Goal: Browse casually

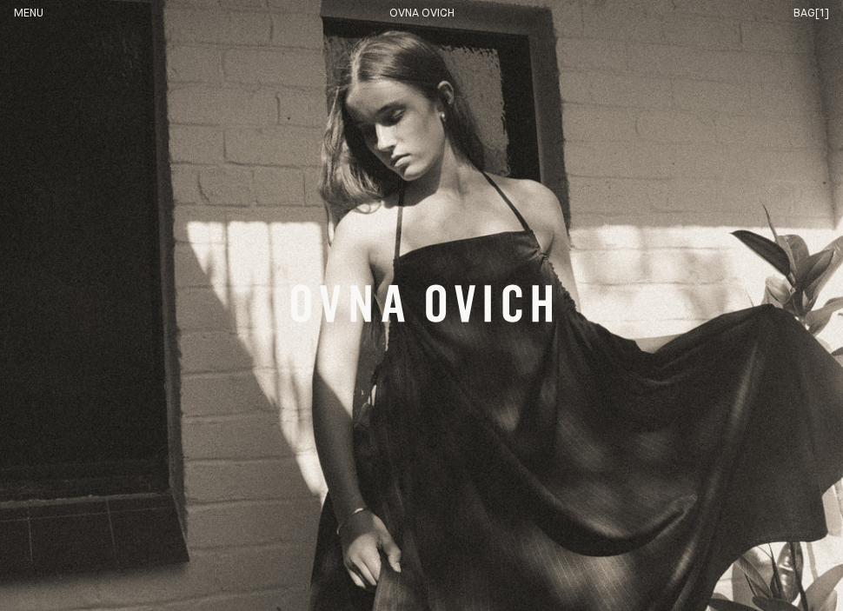
click at [25, 13] on button "Menu" at bounding box center [29, 14] width 30 height 15
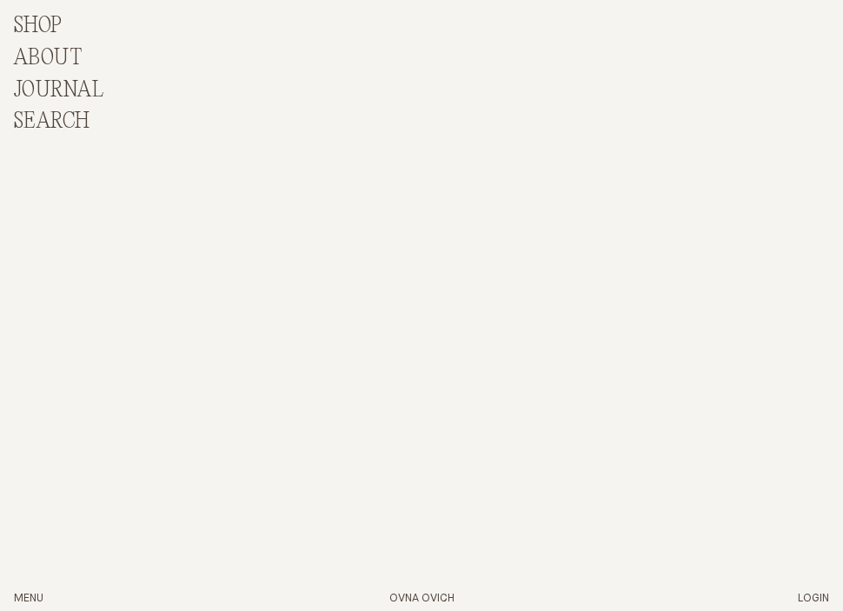
click at [34, 30] on p "Shop" at bounding box center [38, 26] width 49 height 25
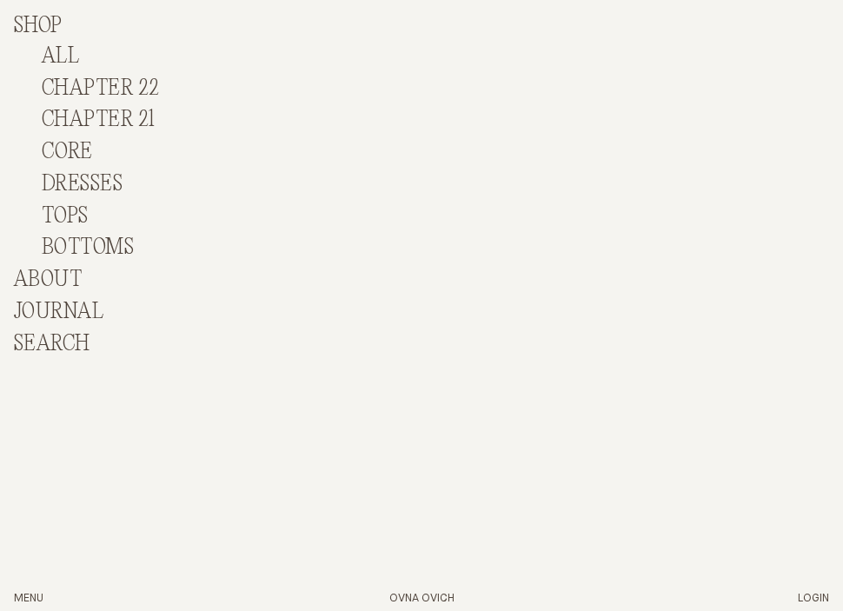
click at [130, 93] on link "Chapter 22" at bounding box center [101, 88] width 118 height 24
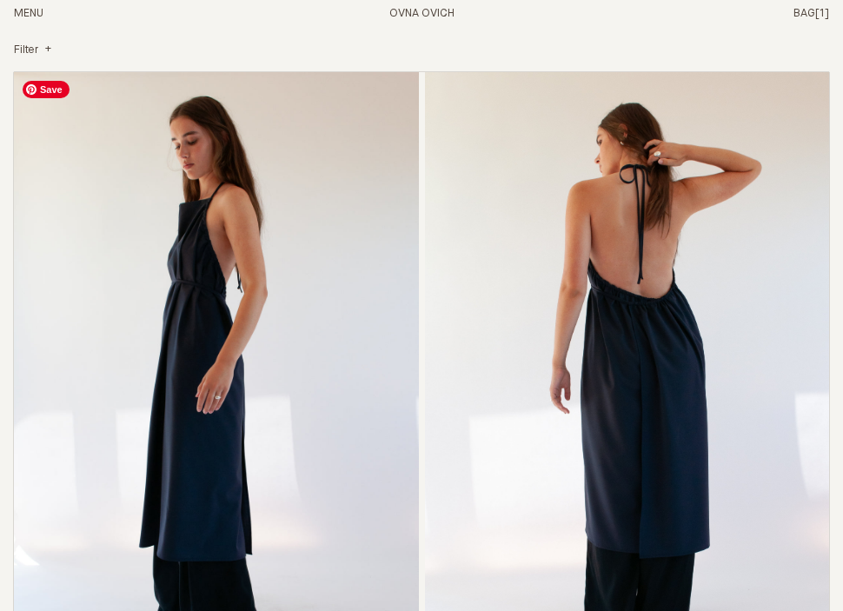
click at [261, 303] on img "Apron Dress" at bounding box center [216, 377] width 405 height 611
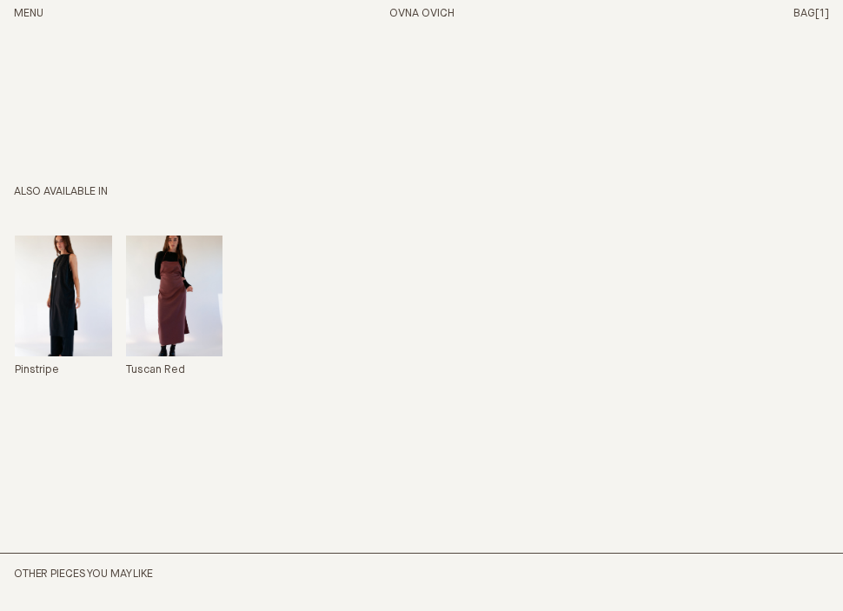
scroll to position [755, 0]
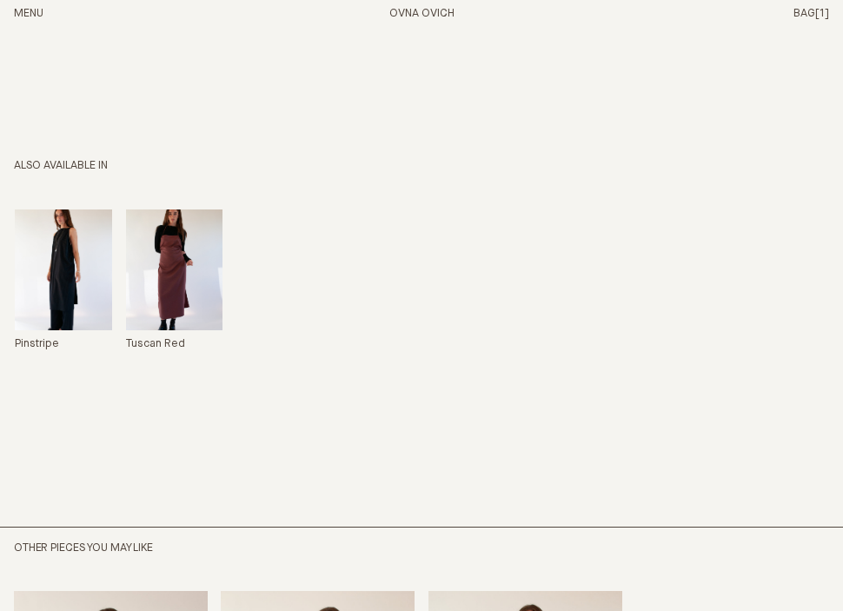
click at [63, 256] on img "Apron Dress" at bounding box center [63, 270] width 97 height 122
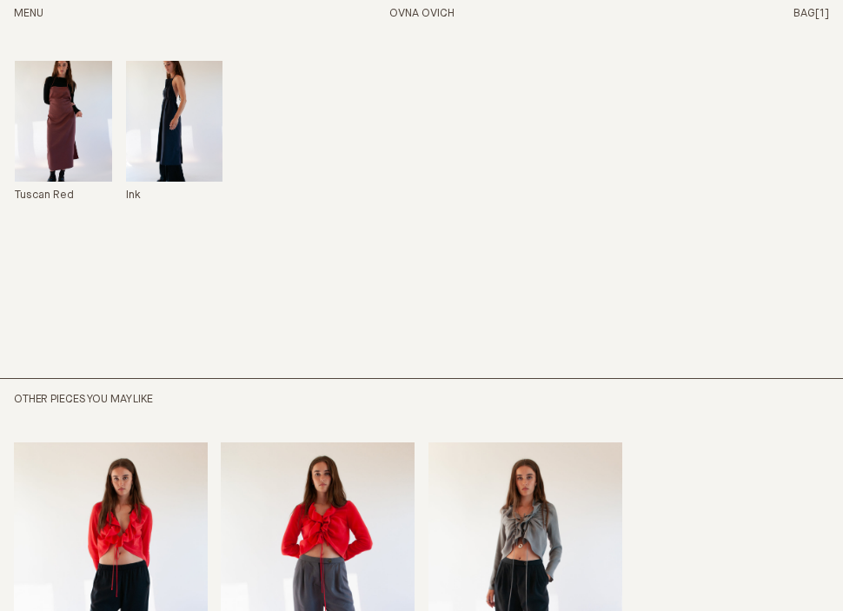
scroll to position [904, 0]
click at [47, 154] on img "Apron Dress" at bounding box center [63, 121] width 97 height 122
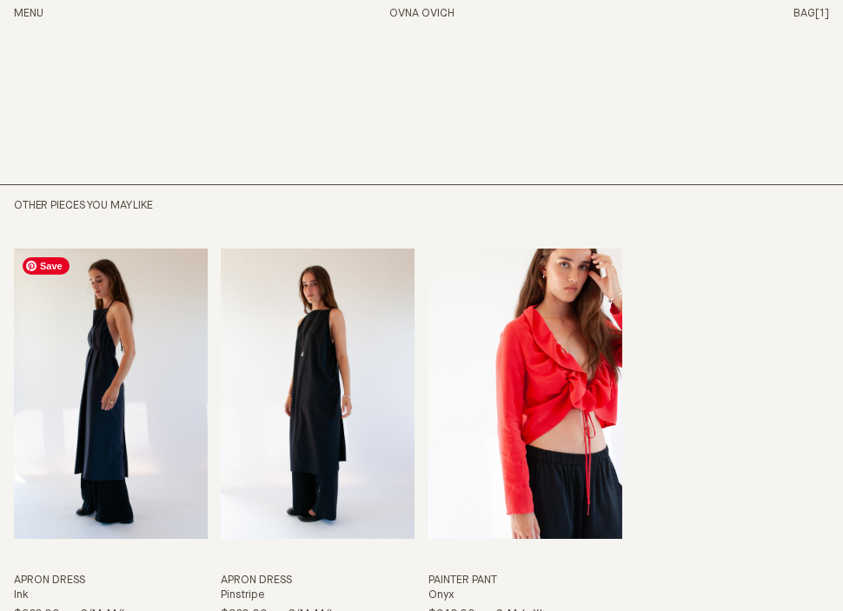
scroll to position [1153, 0]
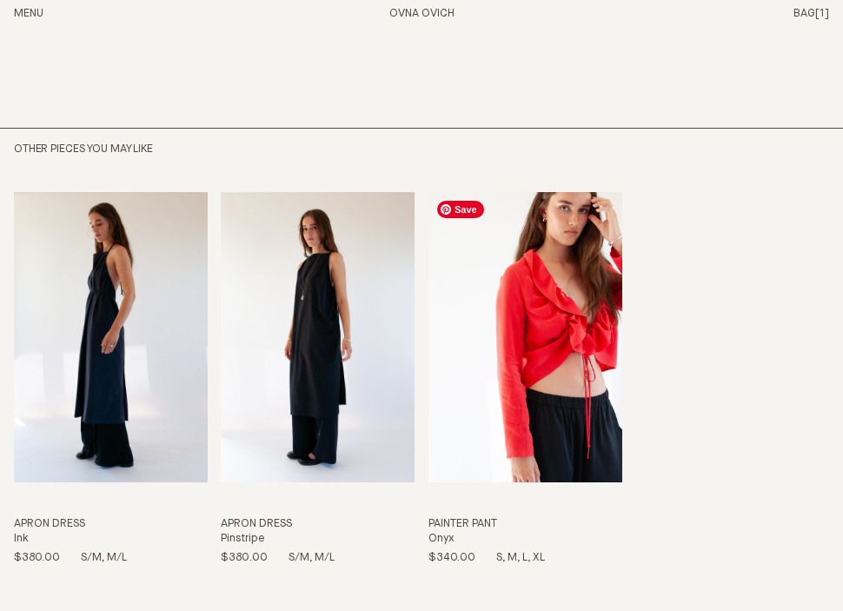
click at [519, 382] on img "Painter Pant" at bounding box center [525, 337] width 194 height 290
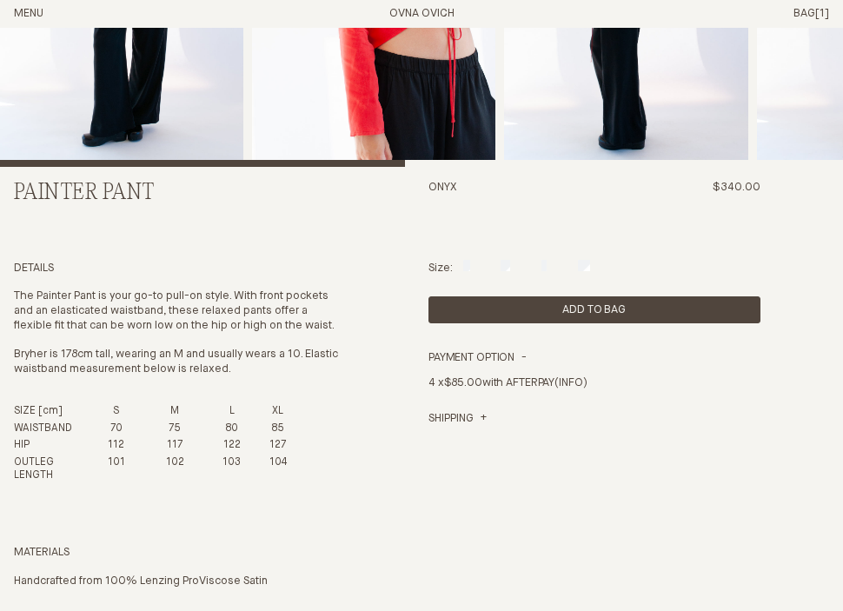
click at [549, 268] on div "Size: S M L XL" at bounding box center [594, 268] width 332 height 15
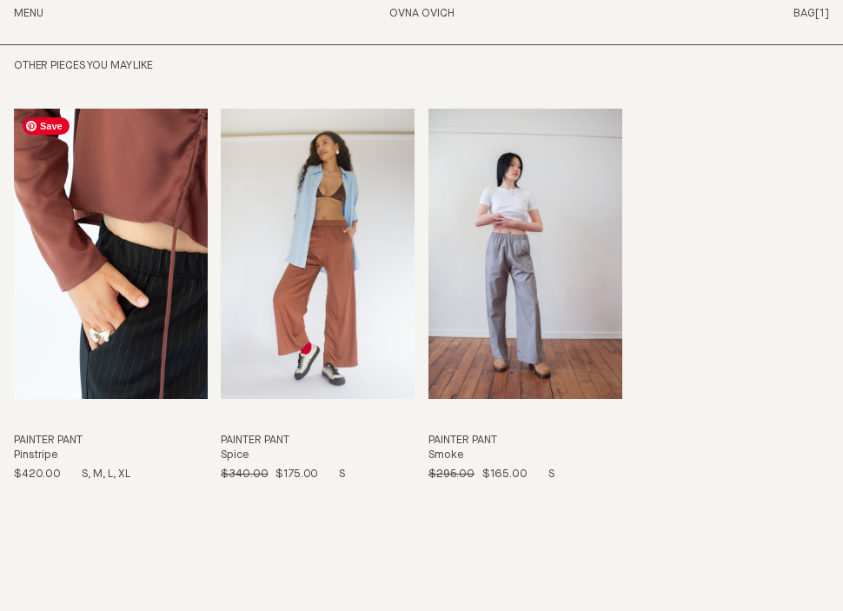
scroll to position [1381, 0]
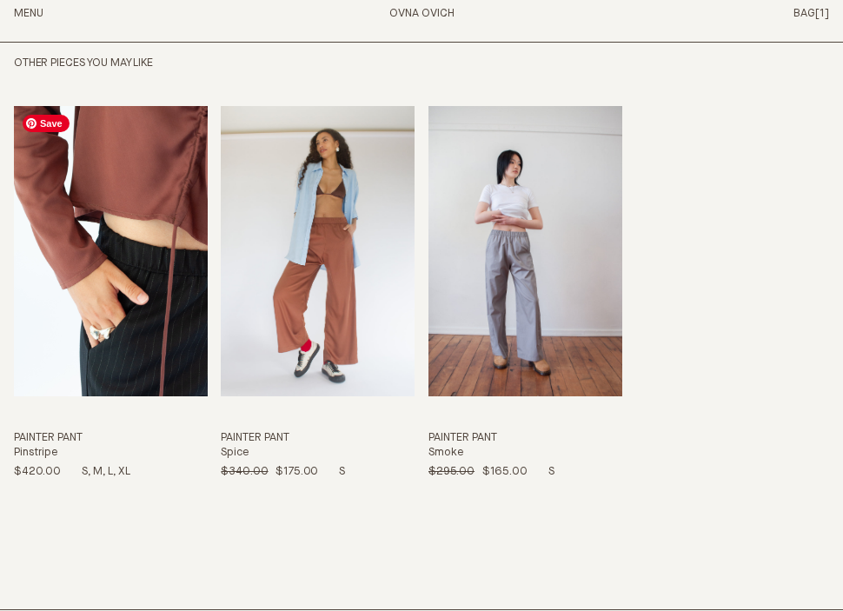
click at [150, 301] on img "Painter Pant" at bounding box center [111, 251] width 194 height 290
